Goal: Find specific page/section: Find specific page/section

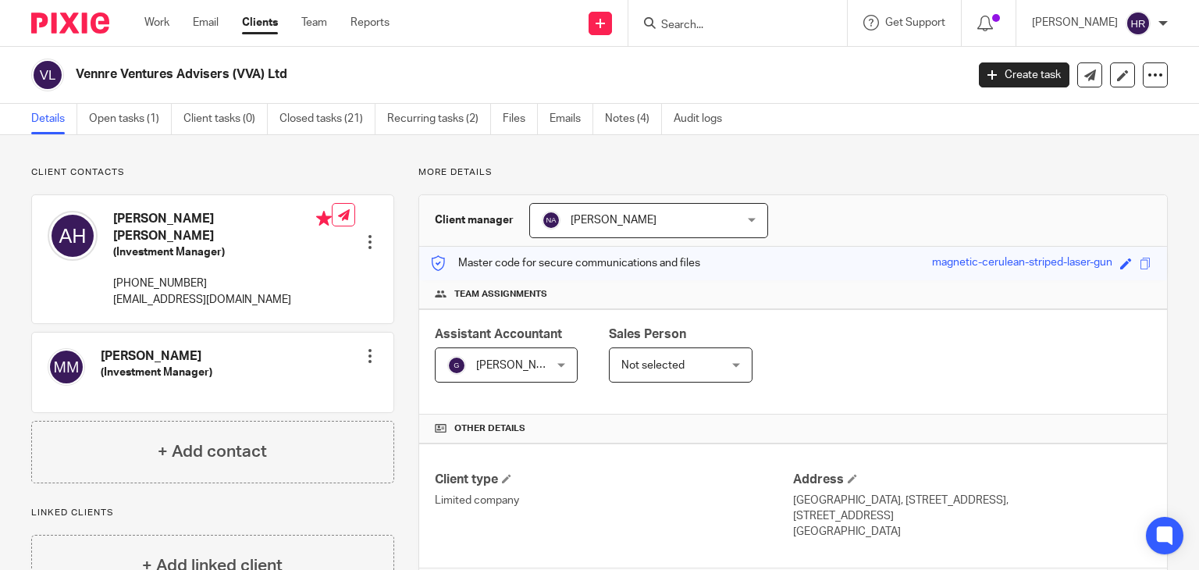
click at [743, 12] on div at bounding box center [738, 23] width 219 height 46
click at [741, 21] on input "Search" at bounding box center [730, 26] width 141 height 14
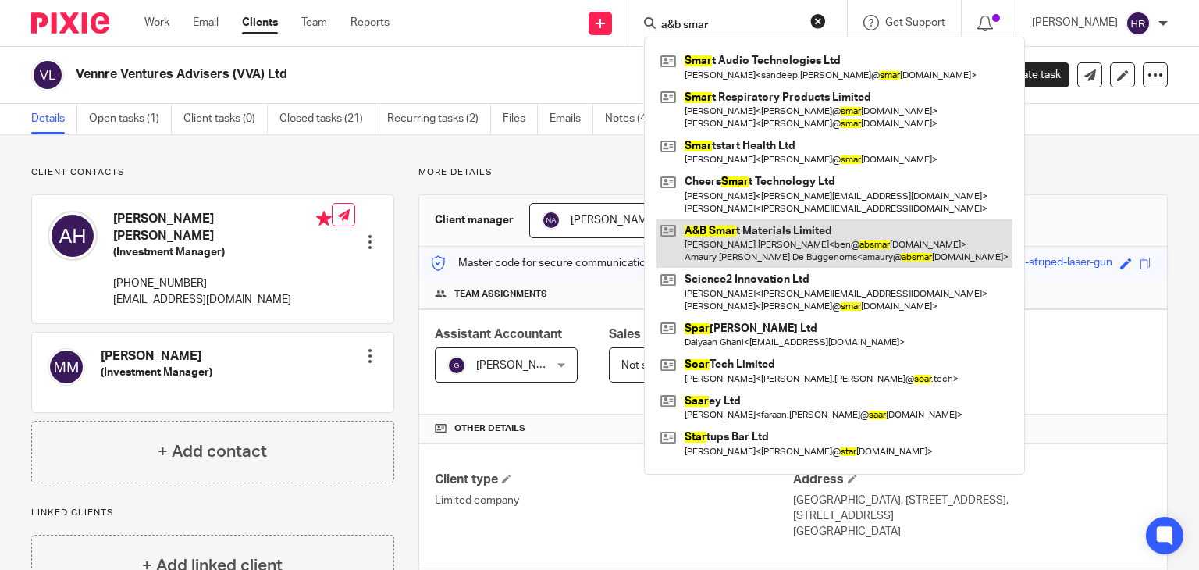
type input "a&b smar"
click at [753, 229] on link at bounding box center [835, 243] width 356 height 48
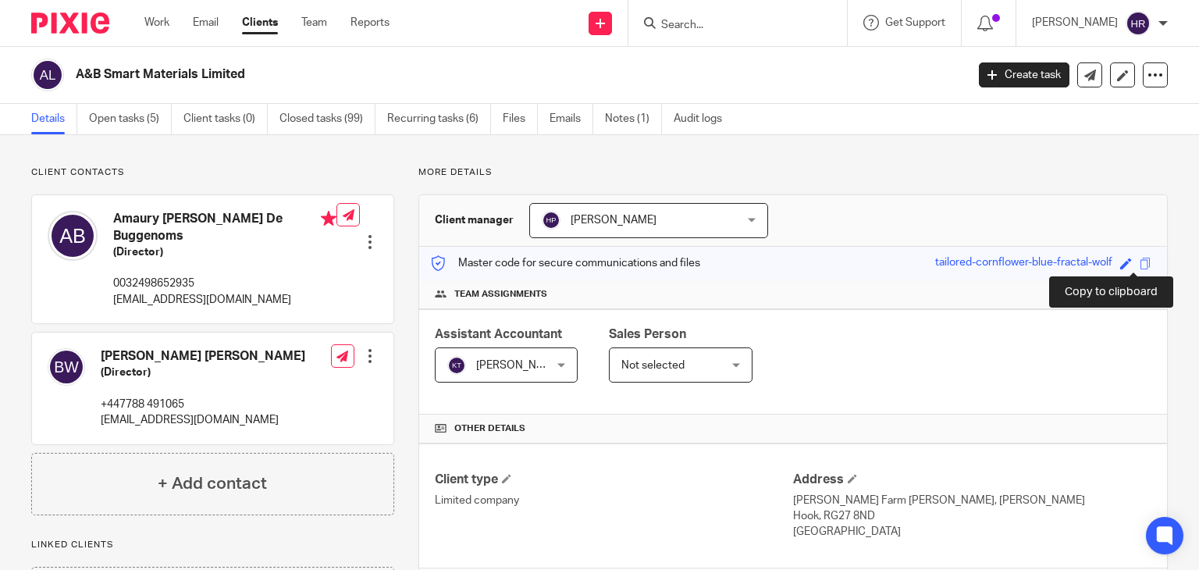
click at [1140, 265] on span at bounding box center [1146, 264] width 12 height 12
click at [676, 26] on input "Search" at bounding box center [730, 26] width 141 height 14
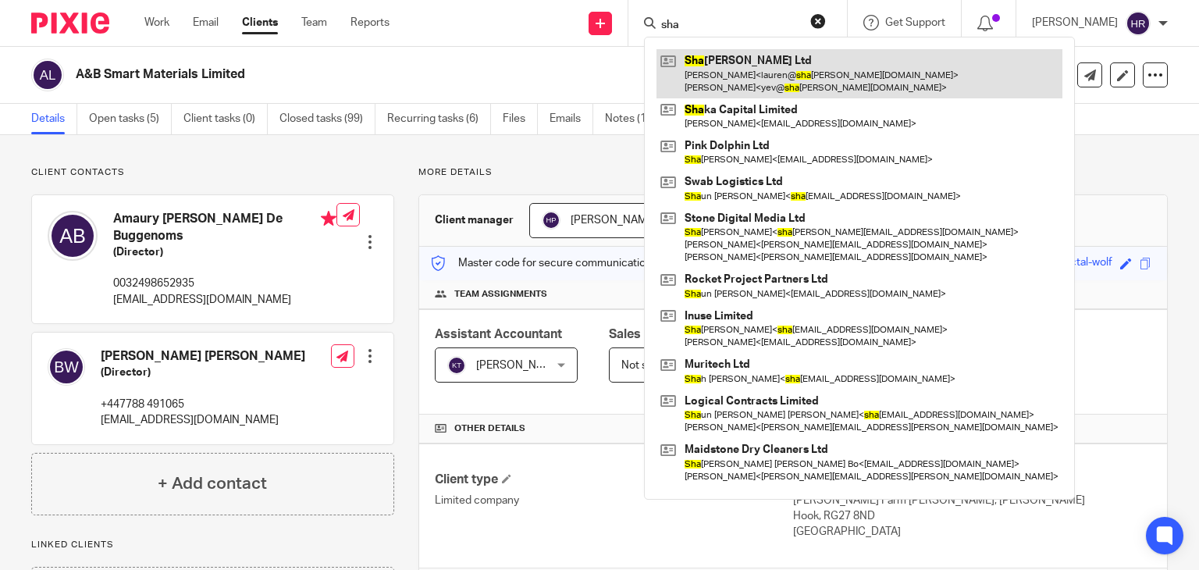
type input "sha"
click at [696, 62] on link at bounding box center [860, 73] width 406 height 48
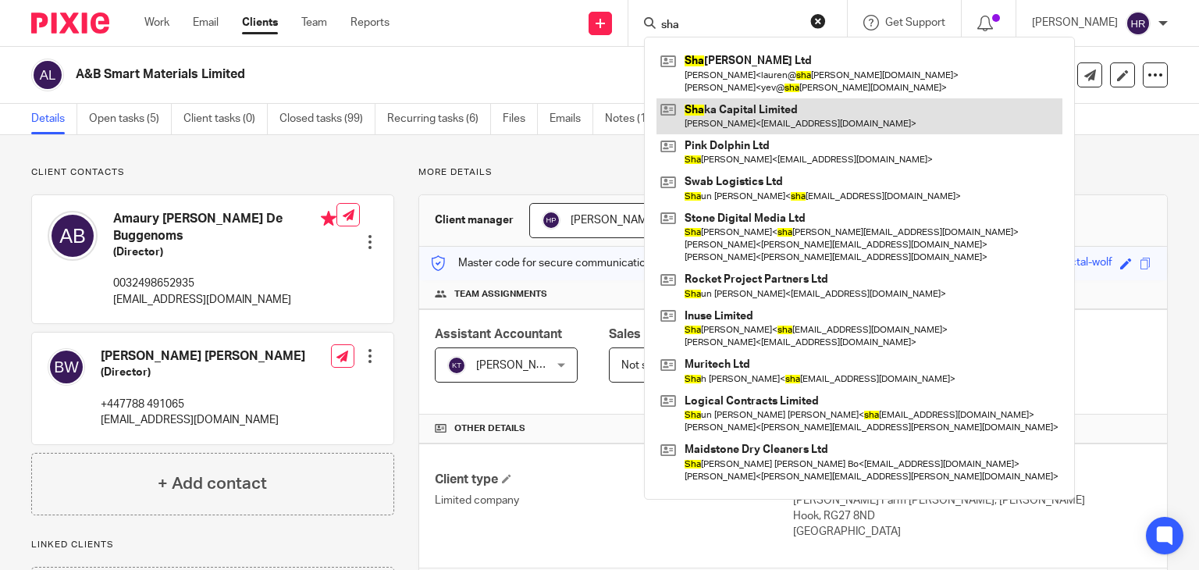
click at [693, 119] on link at bounding box center [860, 116] width 406 height 36
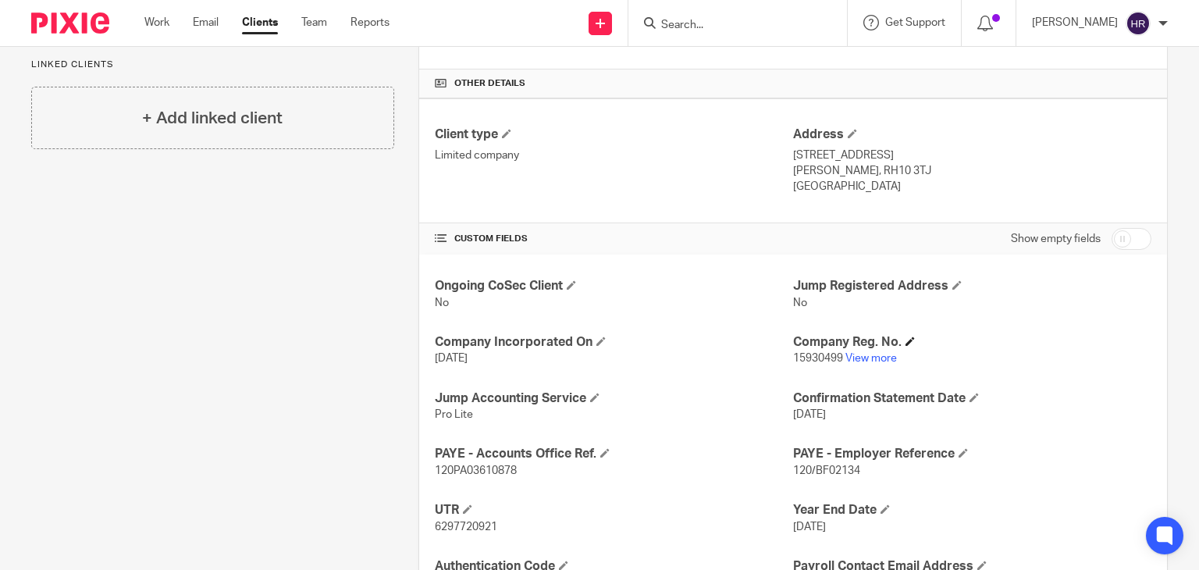
scroll to position [346, 0]
click at [856, 358] on link "View more" at bounding box center [872, 357] width 52 height 11
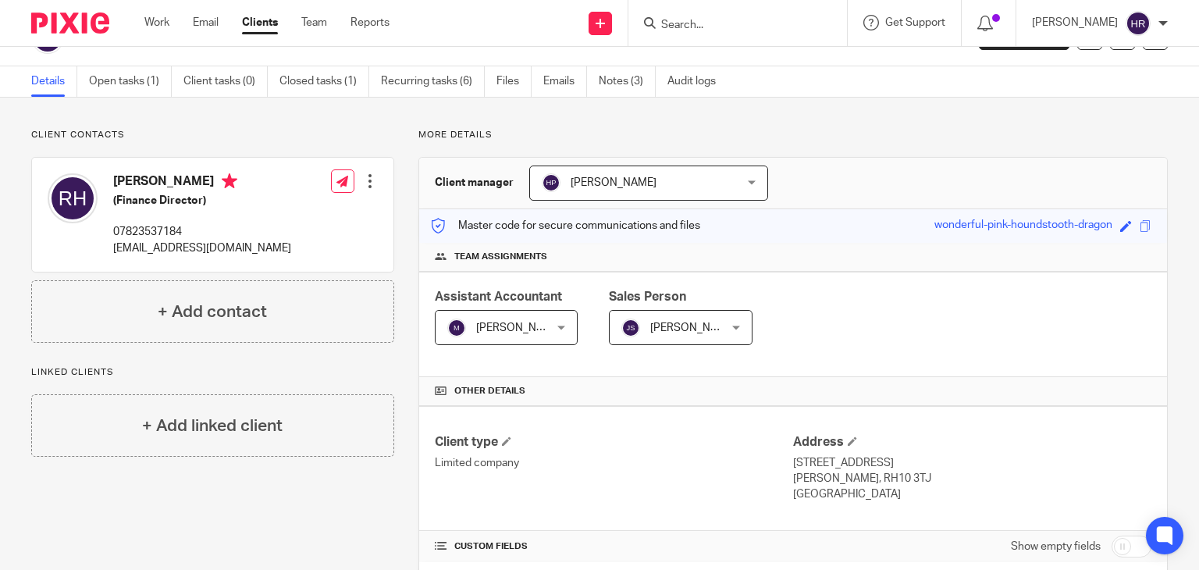
scroll to position [0, 0]
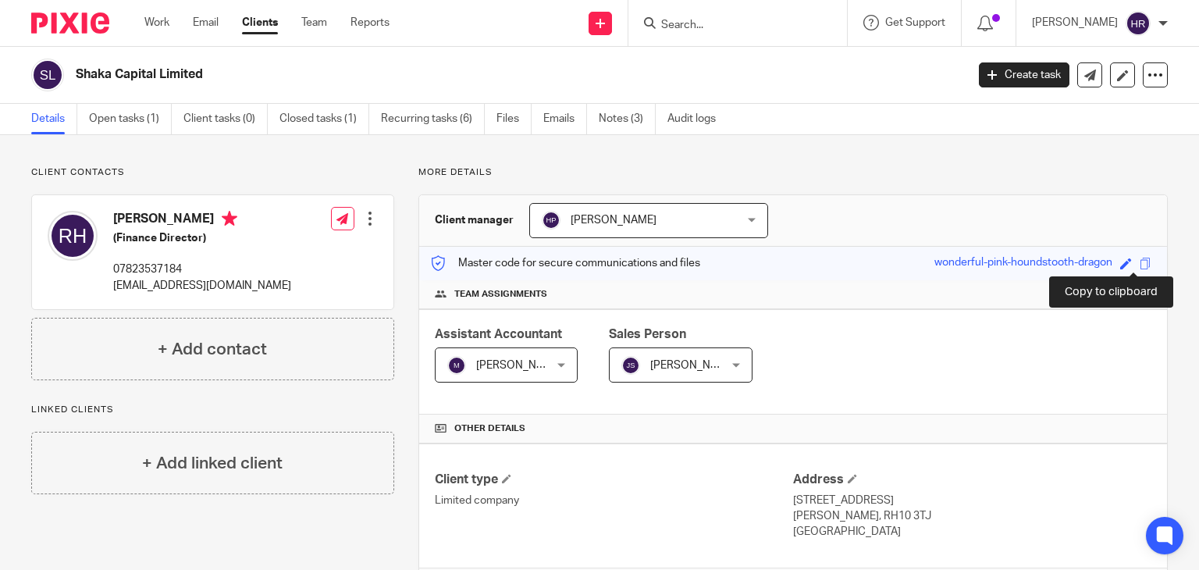
click at [1140, 262] on span at bounding box center [1146, 264] width 12 height 12
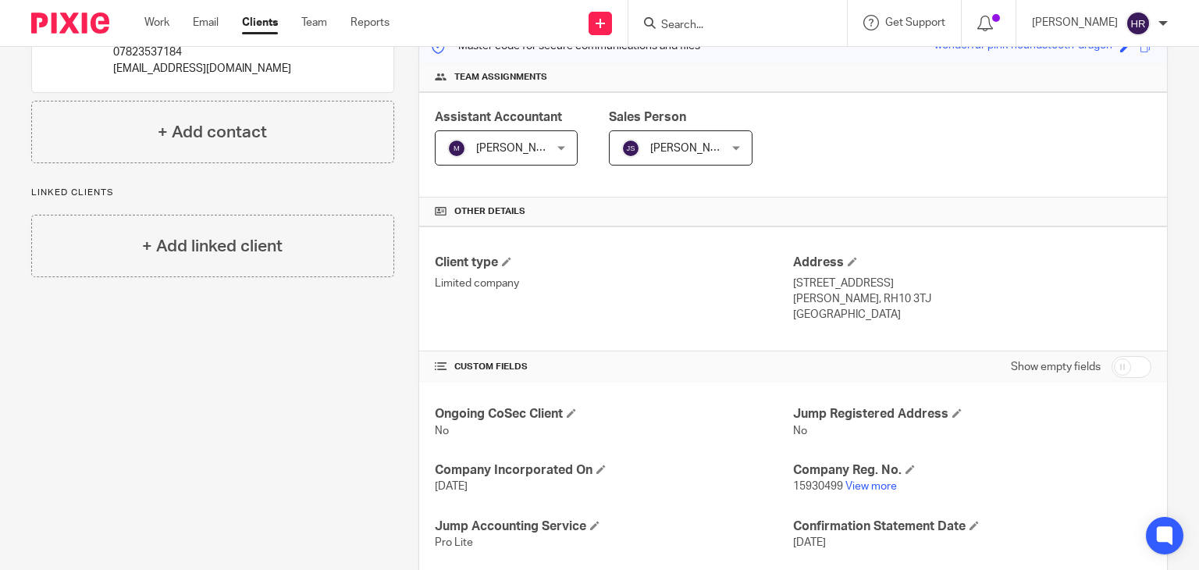
scroll to position [218, 0]
